Goal: Transaction & Acquisition: Purchase product/service

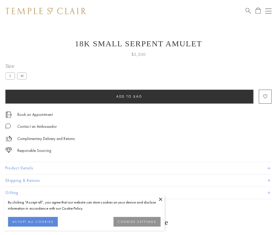
scroll to position [5, 0]
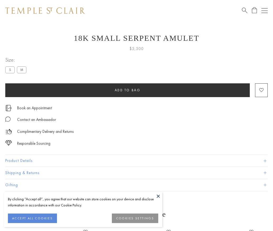
click at [128, 90] on span "Add to bag" at bounding box center [128, 90] width 26 height 4
